Goal: Transaction & Acquisition: Purchase product/service

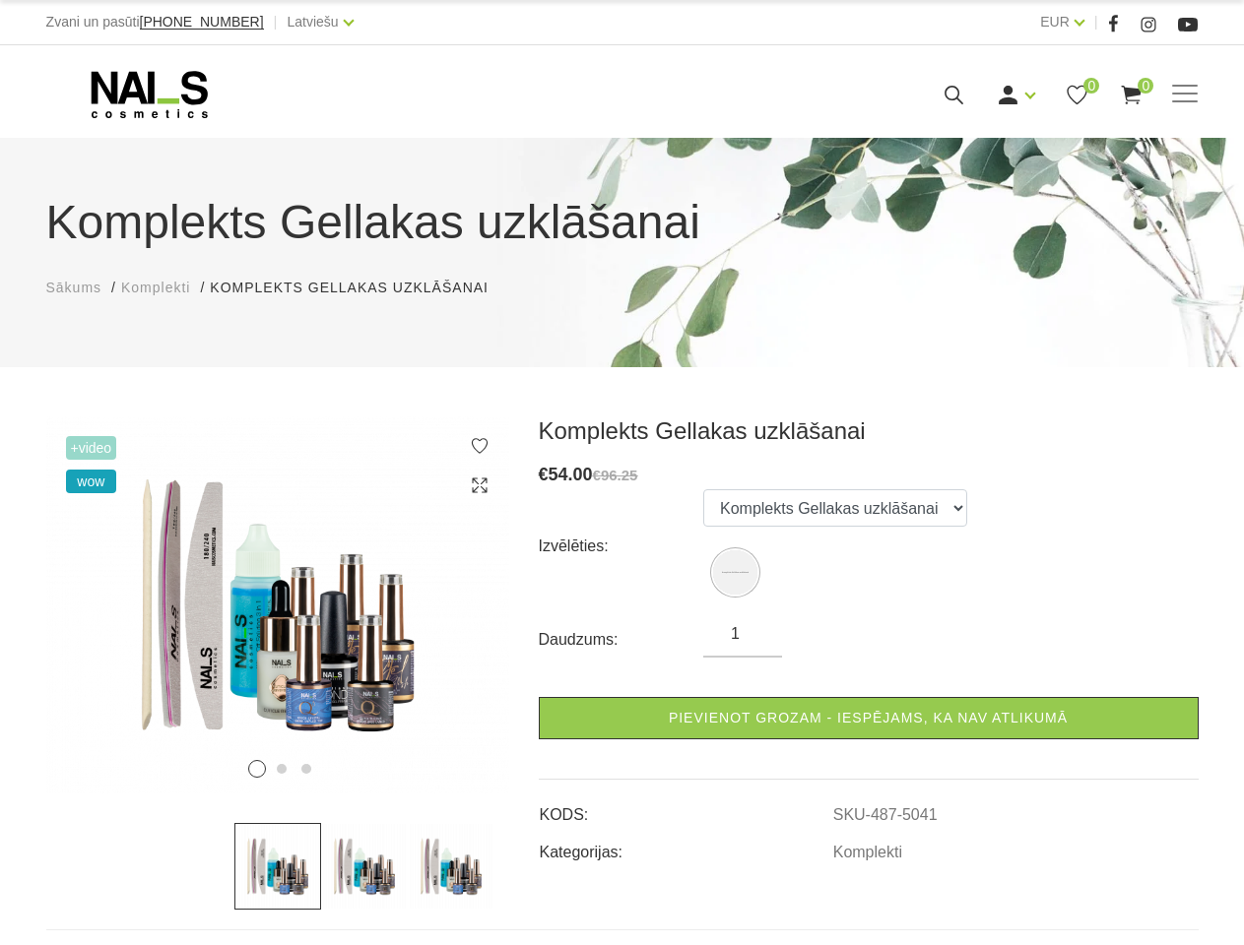
click at [621, 473] on s "€96.25" at bounding box center [615, 475] width 45 height 17
click at [1185, 95] on span at bounding box center [1185, 95] width 26 height 20
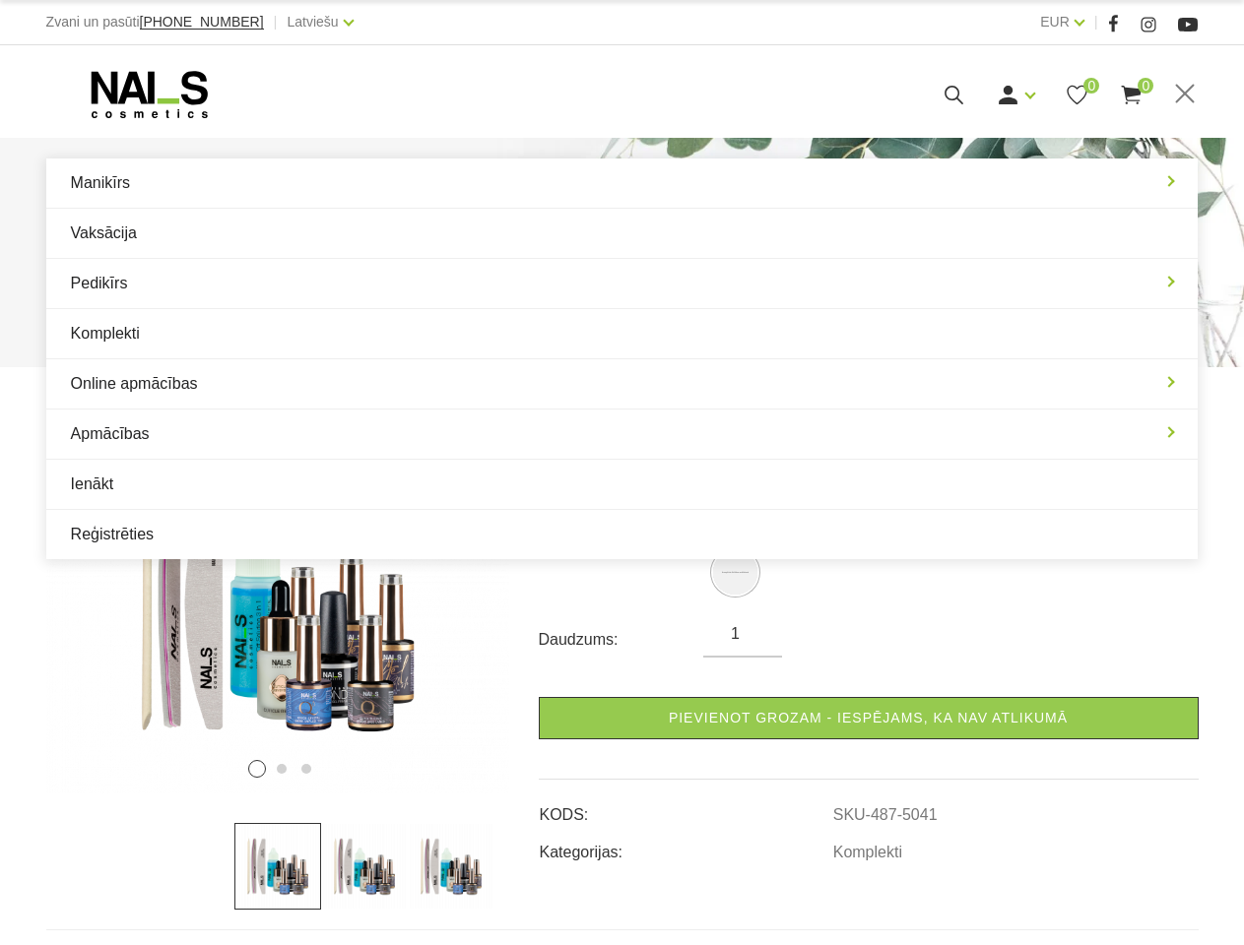
click at [480, 446] on link "Apmācības" at bounding box center [622, 434] width 1152 height 49
click at [480, 485] on link "Ienākt" at bounding box center [622, 484] width 1152 height 49
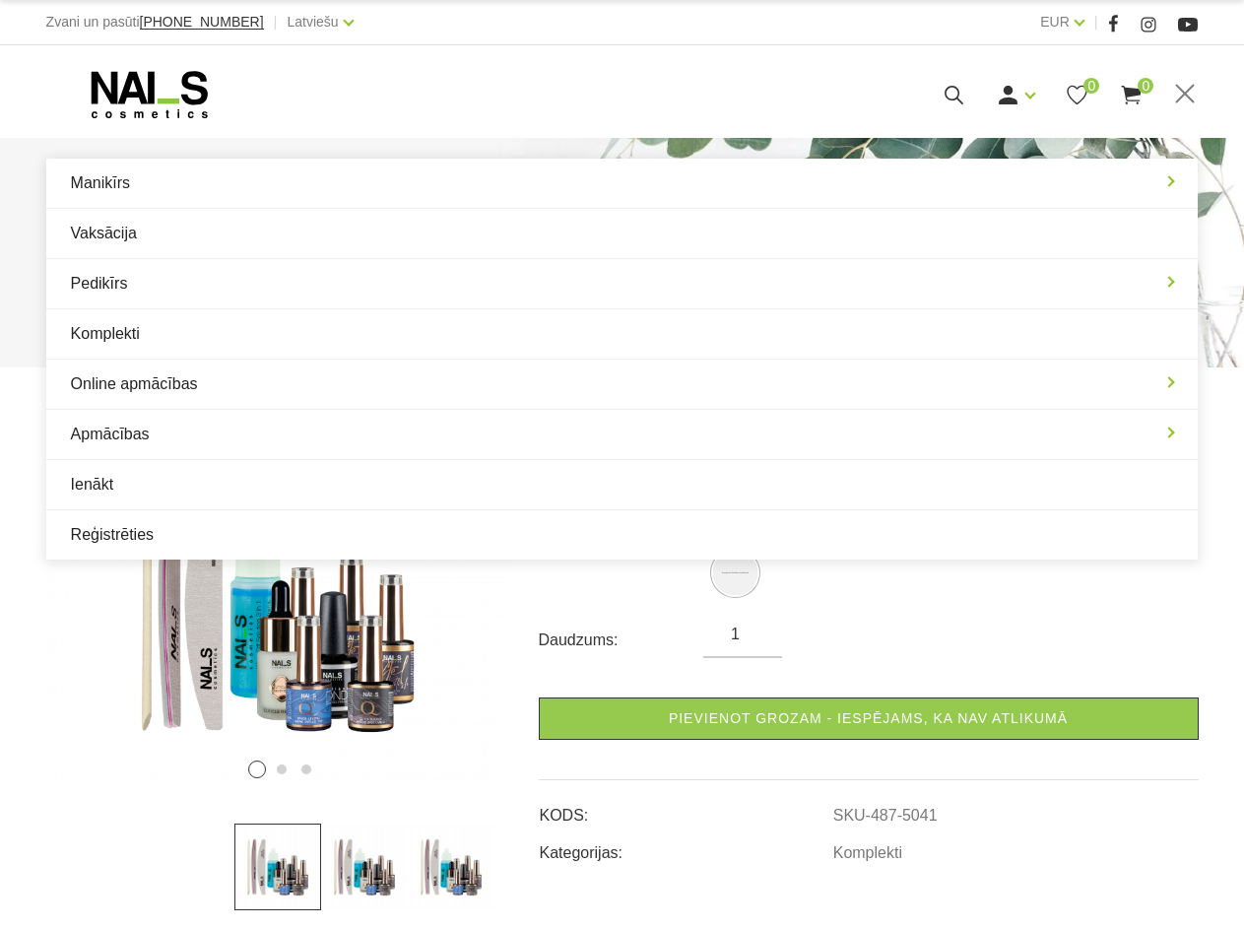
click at [278, 605] on img at bounding box center [277, 605] width 463 height 377
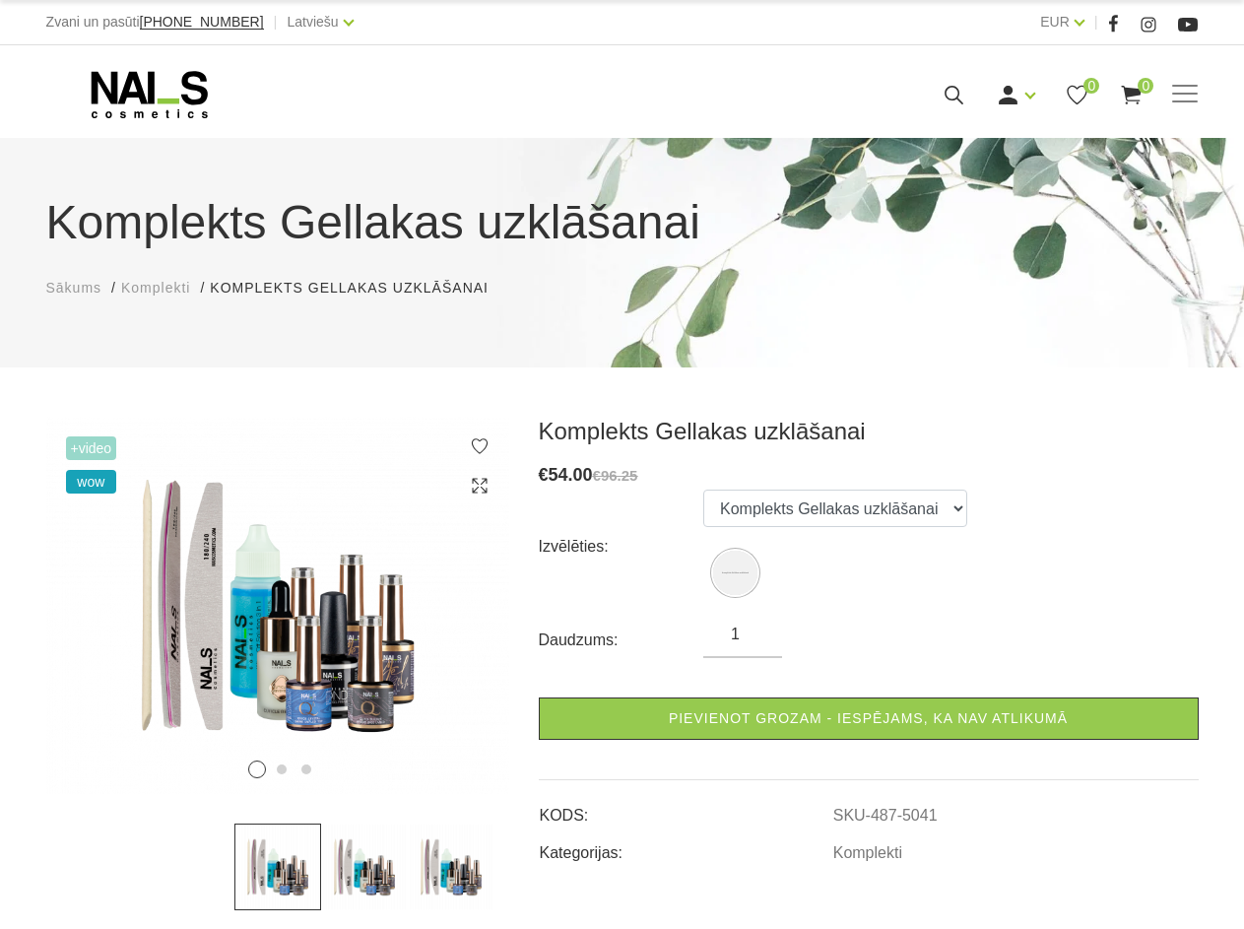
click at [253, 765] on button "1" at bounding box center [257, 769] width 18 height 18
click at [278, 769] on button "2" at bounding box center [282, 769] width 10 height 10
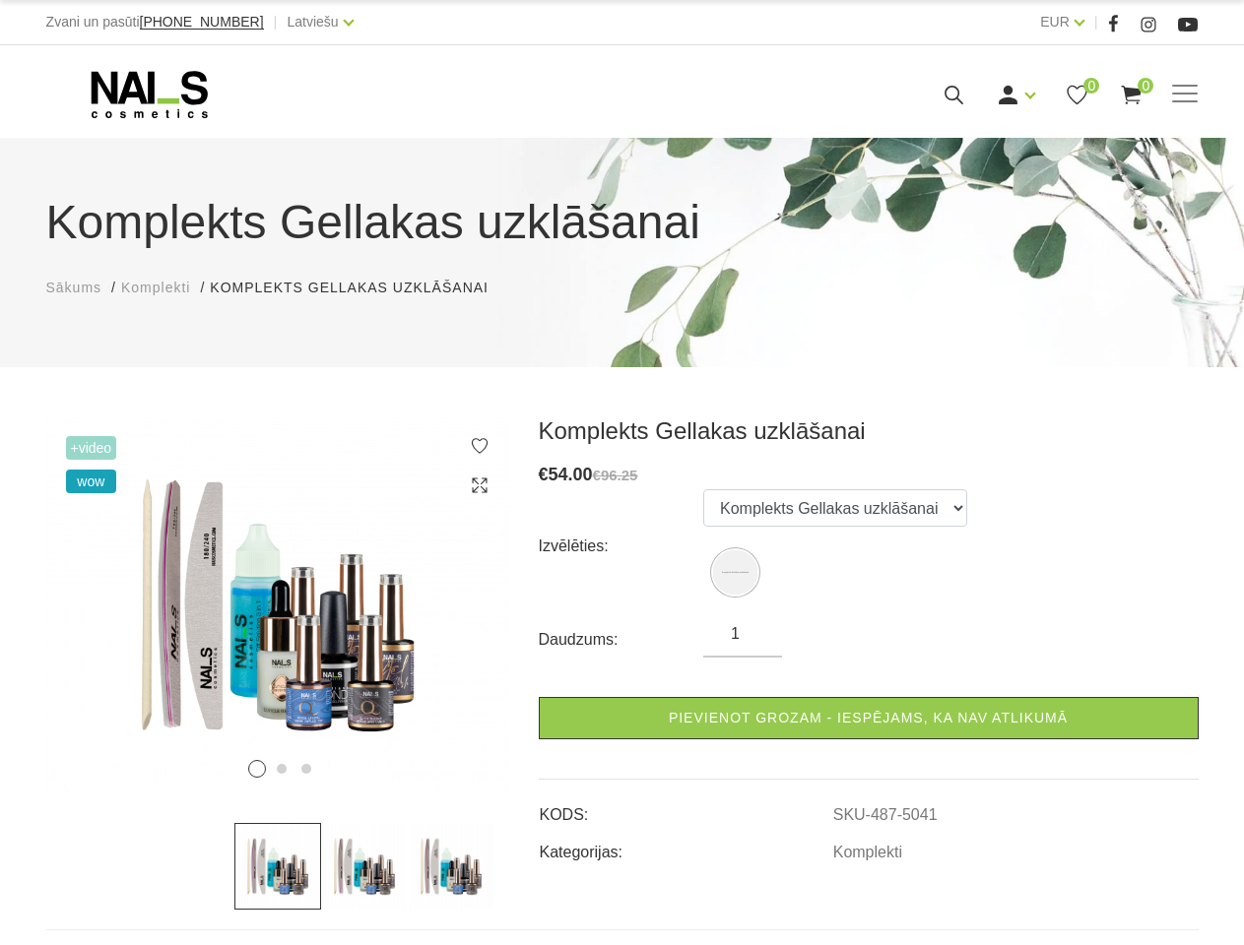
click at [302, 769] on button "3" at bounding box center [306, 769] width 10 height 10
click at [278, 867] on img at bounding box center [277, 866] width 87 height 87
